Goal: Task Accomplishment & Management: Manage account settings

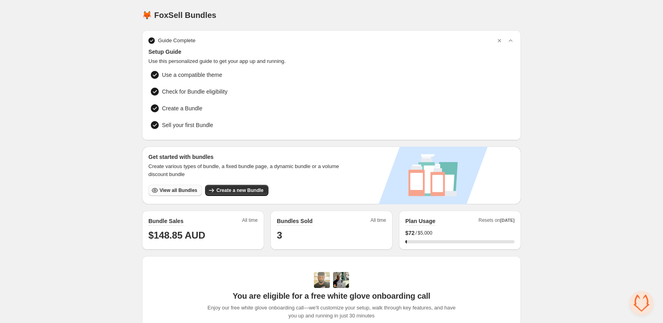
click at [171, 188] on span "View all Bundles" at bounding box center [177, 190] width 37 height 6
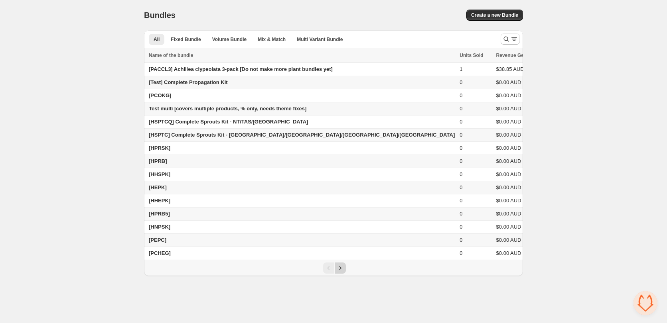
click at [337, 271] on icon "Next" at bounding box center [340, 268] width 8 height 8
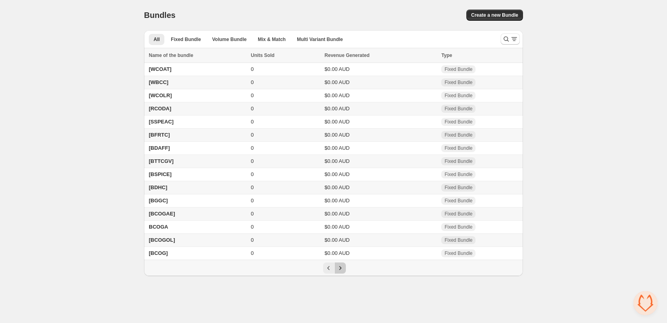
click at [337, 271] on icon "Next" at bounding box center [340, 268] width 8 height 8
click at [163, 242] on span "PLAH3" at bounding box center [157, 240] width 17 height 6
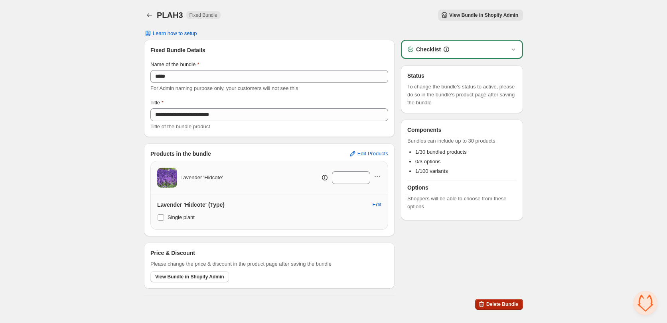
click at [513, 307] on span "Delete Bundle" at bounding box center [502, 304] width 32 height 6
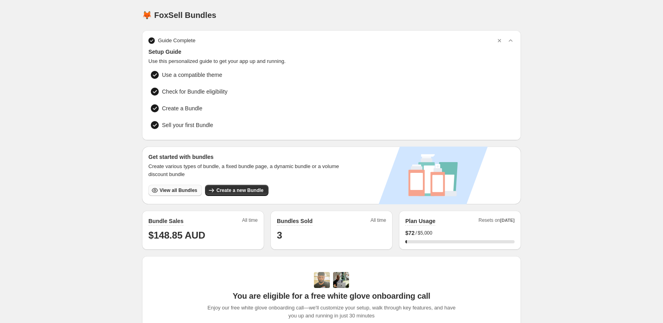
click at [181, 190] on span "View all Bundles" at bounding box center [177, 190] width 37 height 6
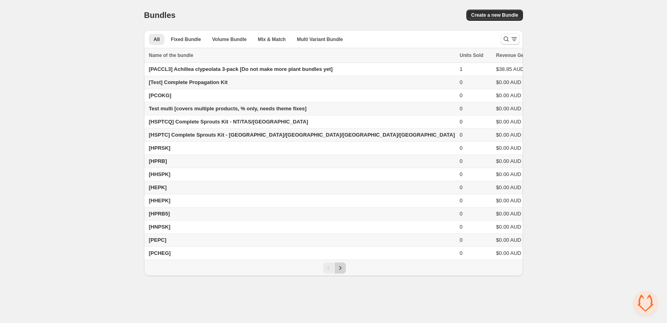
click at [341, 269] on icon "Next" at bounding box center [340, 268] width 8 height 8
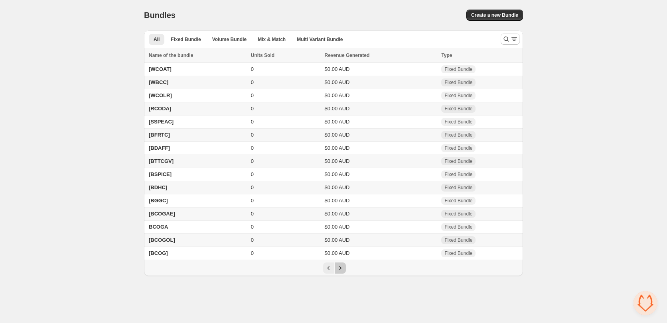
click at [341, 269] on icon "Next" at bounding box center [340, 268] width 8 height 8
click at [341, 269] on div "Pagination" at bounding box center [340, 268] width 11 height 11
click at [183, 43] on button "Fixed Bundle" at bounding box center [185, 39] width 39 height 11
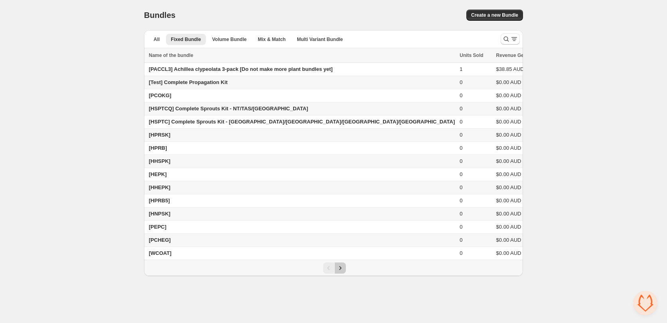
click at [343, 267] on icon "Next" at bounding box center [340, 268] width 8 height 8
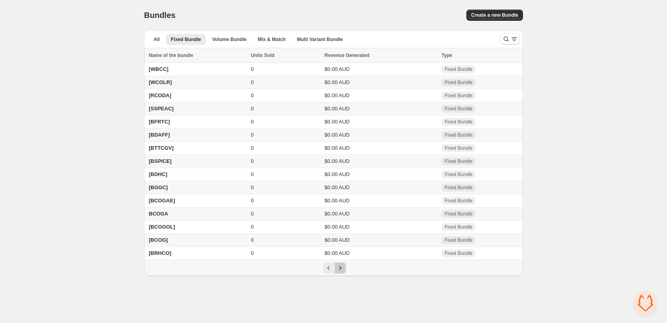
click at [343, 267] on icon "Next" at bounding box center [340, 268] width 8 height 8
